Goal: Task Accomplishment & Management: Manage account settings

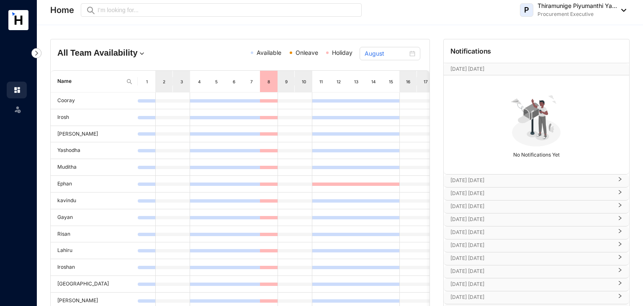
click at [614, 6] on p "Thiramunige Piyumanthi Ya..." at bounding box center [578, 6] width 80 height 8
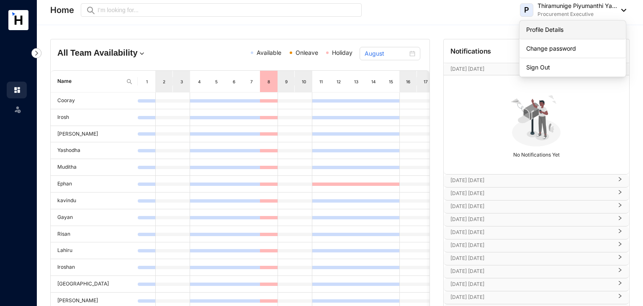
click at [563, 34] on link "Profile Details" at bounding box center [572, 30] width 93 height 8
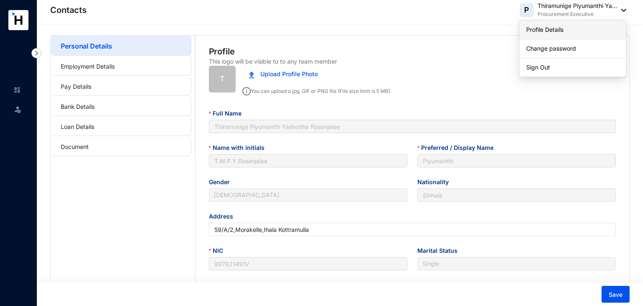
type input "[DATE]"
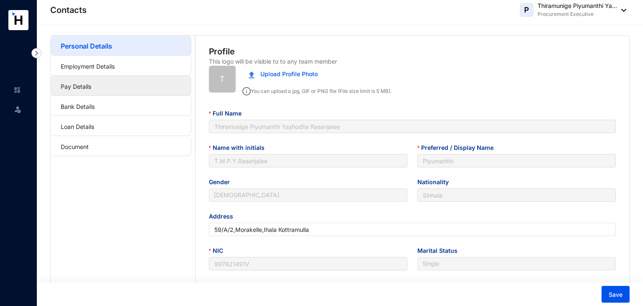
click at [91, 83] on link "Pay Details" at bounding box center [76, 86] width 31 height 7
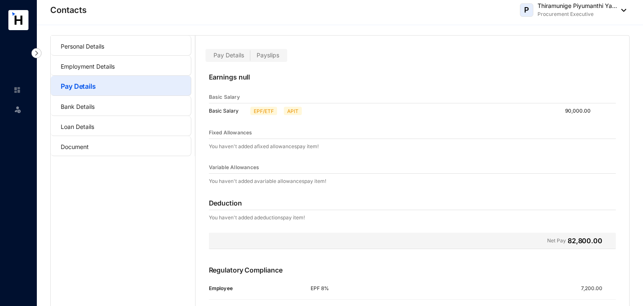
scroll to position [69, 0]
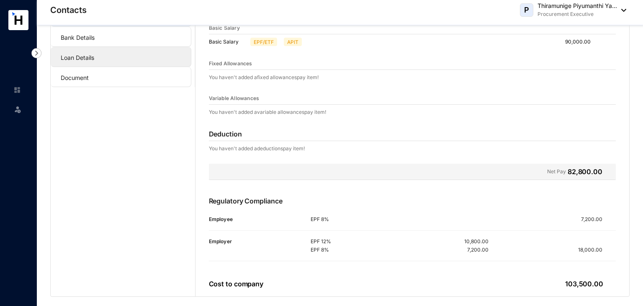
click at [81, 54] on link "Loan Details" at bounding box center [78, 57] width 34 height 7
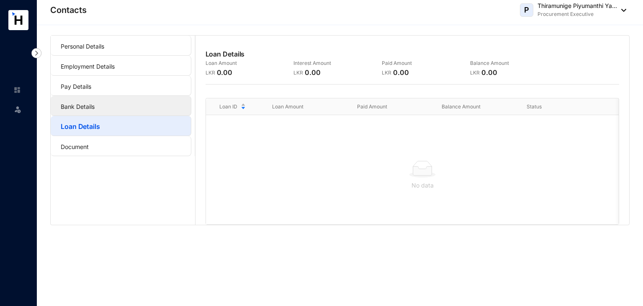
click at [80, 103] on link "Bank Details" at bounding box center [78, 106] width 34 height 7
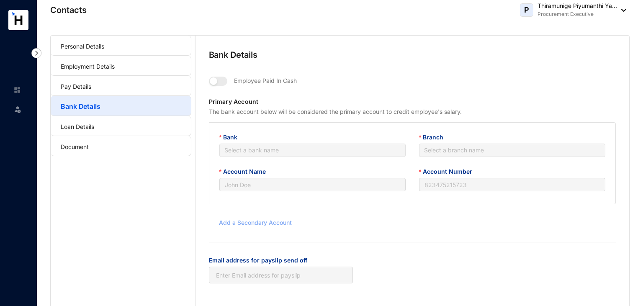
type input "T.M.P.Y.Rasanjalee"
type input "083200240008553"
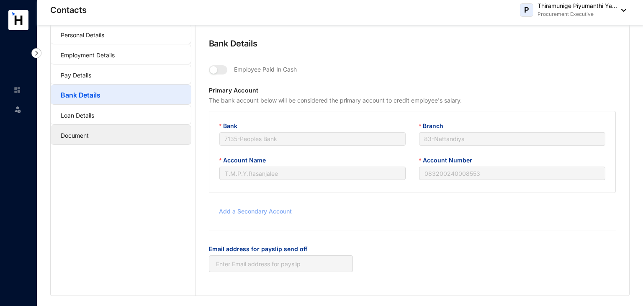
click at [72, 135] on link "Document" at bounding box center [75, 135] width 28 height 7
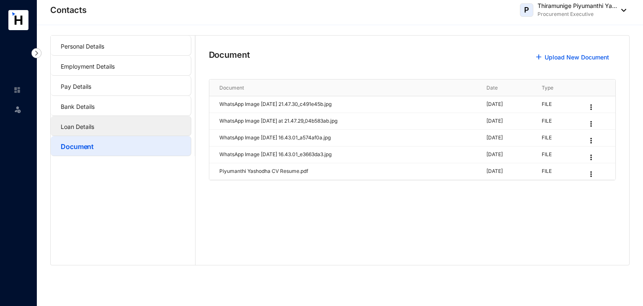
click at [88, 123] on link "Loan Details" at bounding box center [78, 126] width 34 height 7
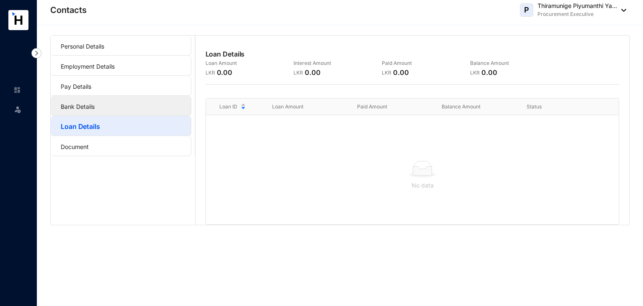
click at [95, 108] on link "Bank Details" at bounding box center [78, 106] width 34 height 7
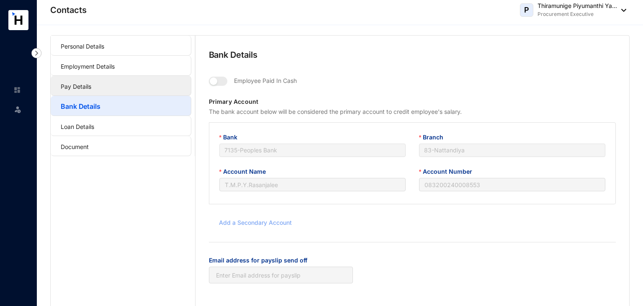
click at [91, 88] on link "Pay Details" at bounding box center [76, 86] width 31 height 7
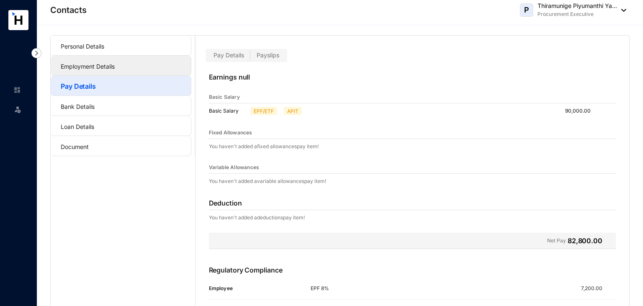
click at [115, 66] on link "Employment Details" at bounding box center [88, 66] width 54 height 7
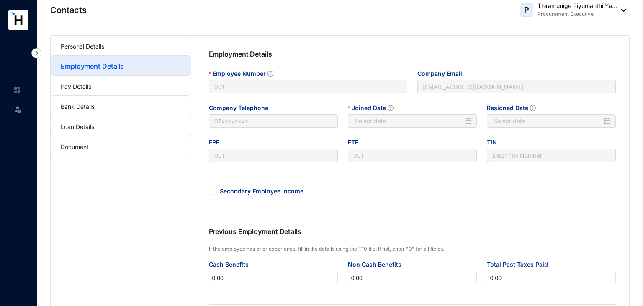
type input "[DATE]"
type input "Invalid Date"
